Goal: Task Accomplishment & Management: Manage account settings

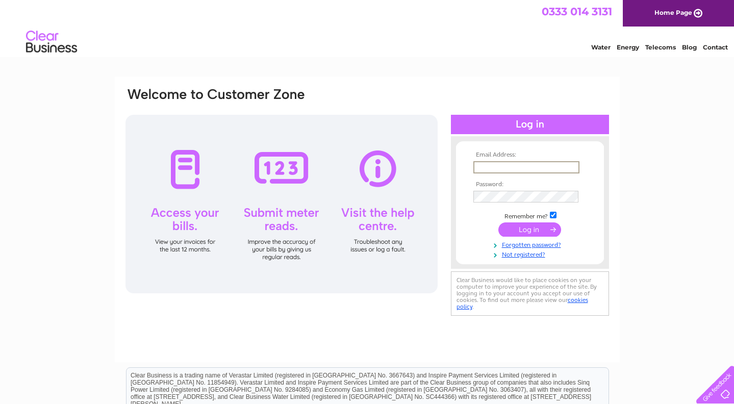
click at [573, 167] on input "text" at bounding box center [527, 167] width 106 height 12
type input "[EMAIL_ADDRESS][DOMAIN_NAME]"
click at [540, 229] on input "submit" at bounding box center [530, 230] width 63 height 14
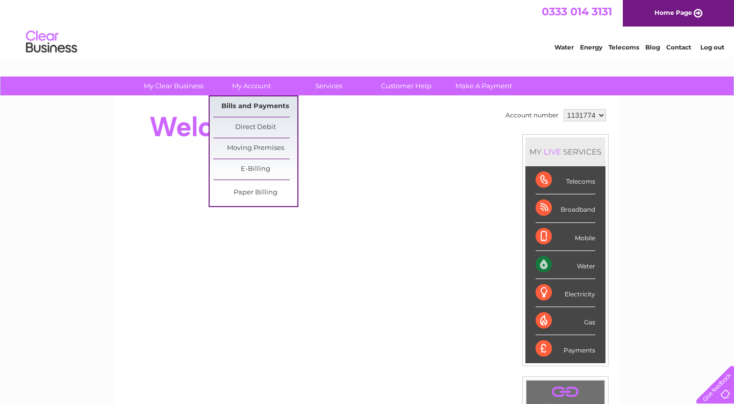
click at [262, 106] on link "Bills and Payments" at bounding box center [255, 106] width 84 height 20
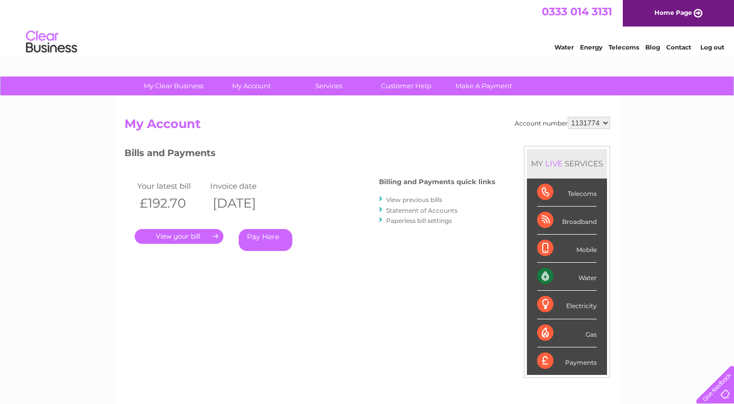
click at [179, 236] on link "." at bounding box center [179, 236] width 89 height 15
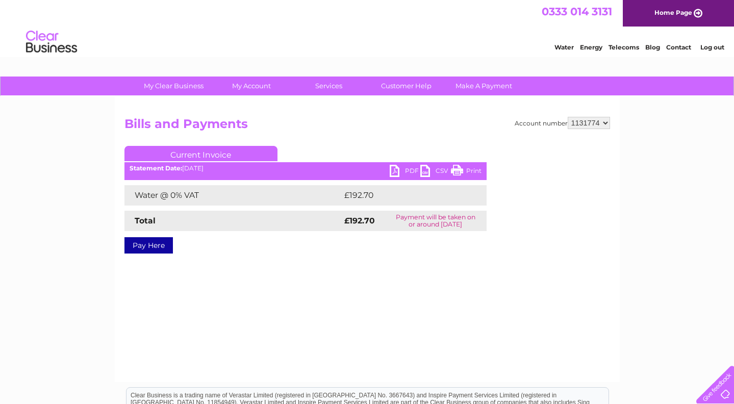
click at [398, 173] on link "PDF" at bounding box center [405, 172] width 31 height 15
